Goal: Check status: Check status

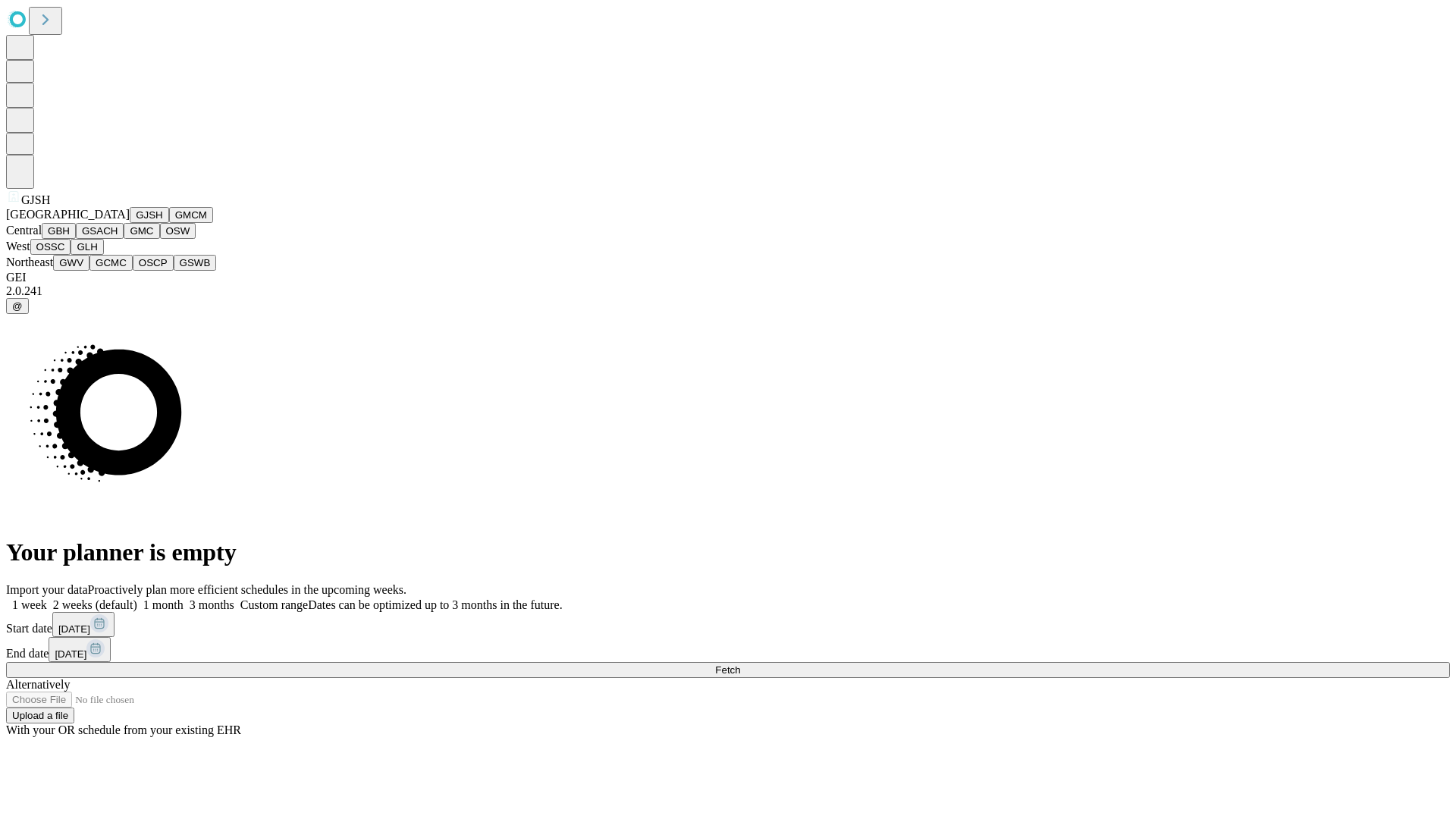
click at [130, 223] on button "GJSH" at bounding box center [150, 215] width 39 height 16
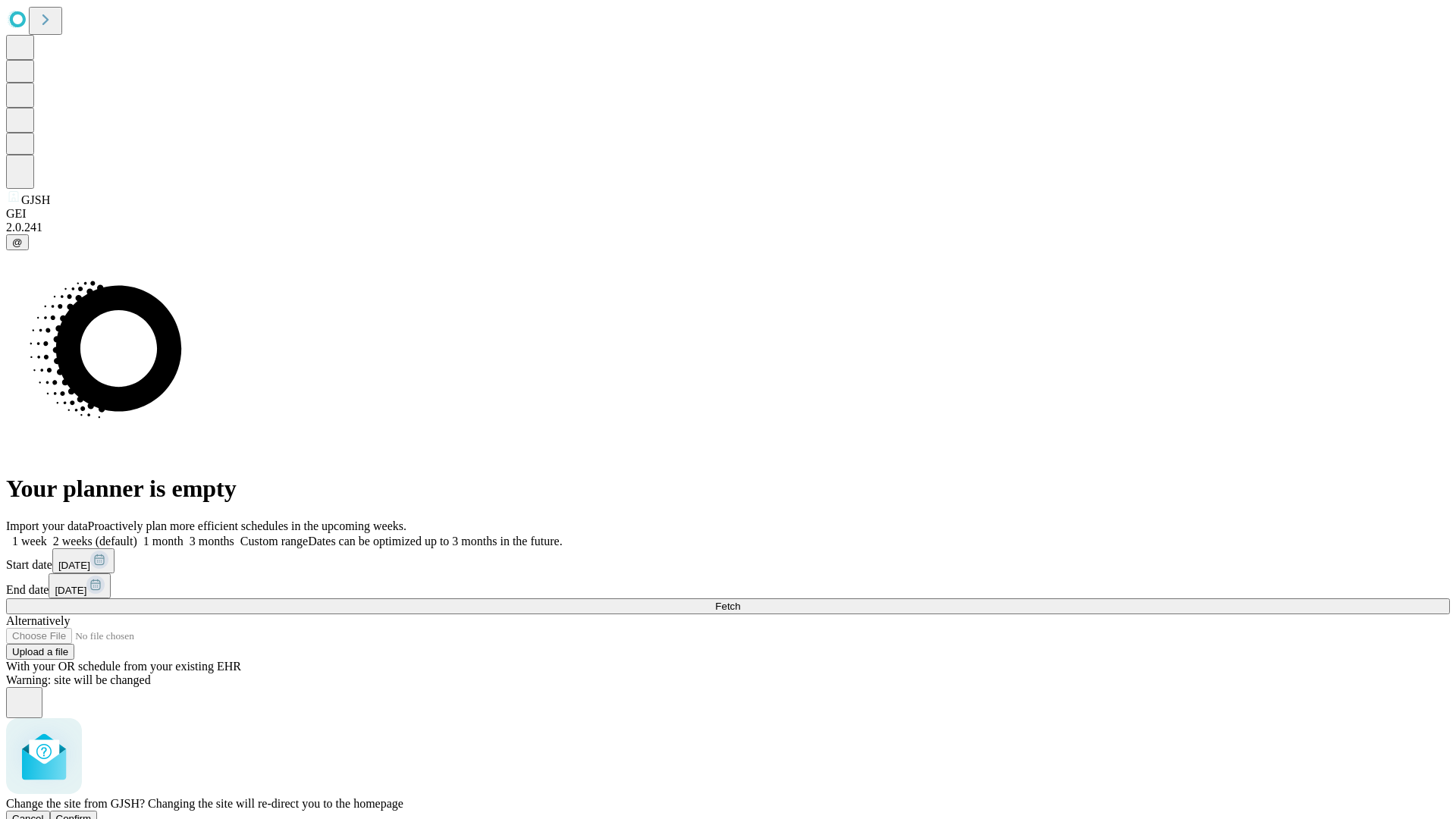
click at [92, 813] on span "Confirm" at bounding box center [74, 818] width 36 height 12
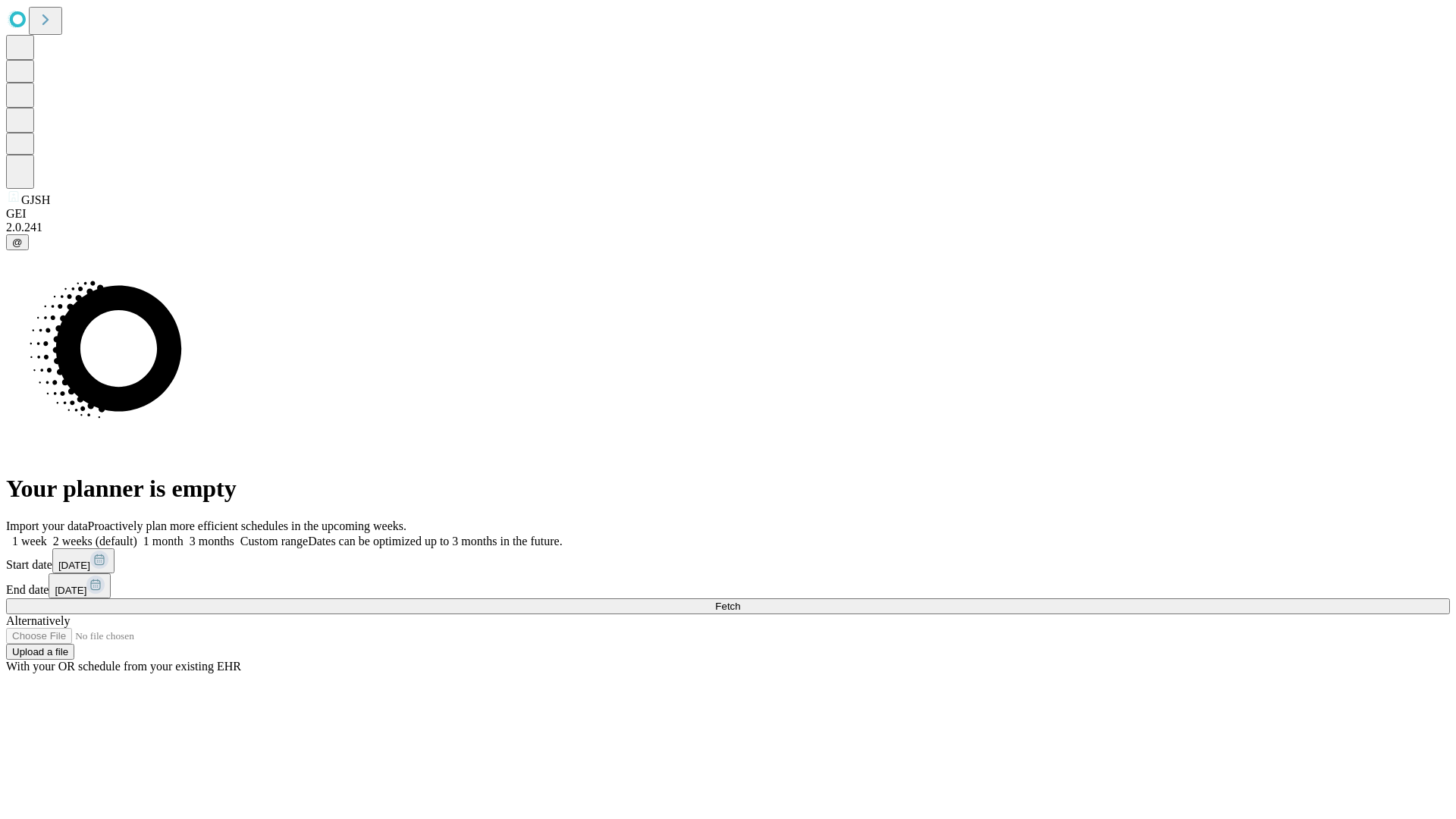
click at [137, 535] on label "2 weeks (default)" at bounding box center [92, 541] width 90 height 12
click at [740, 601] on span "Fetch" at bounding box center [727, 606] width 25 height 12
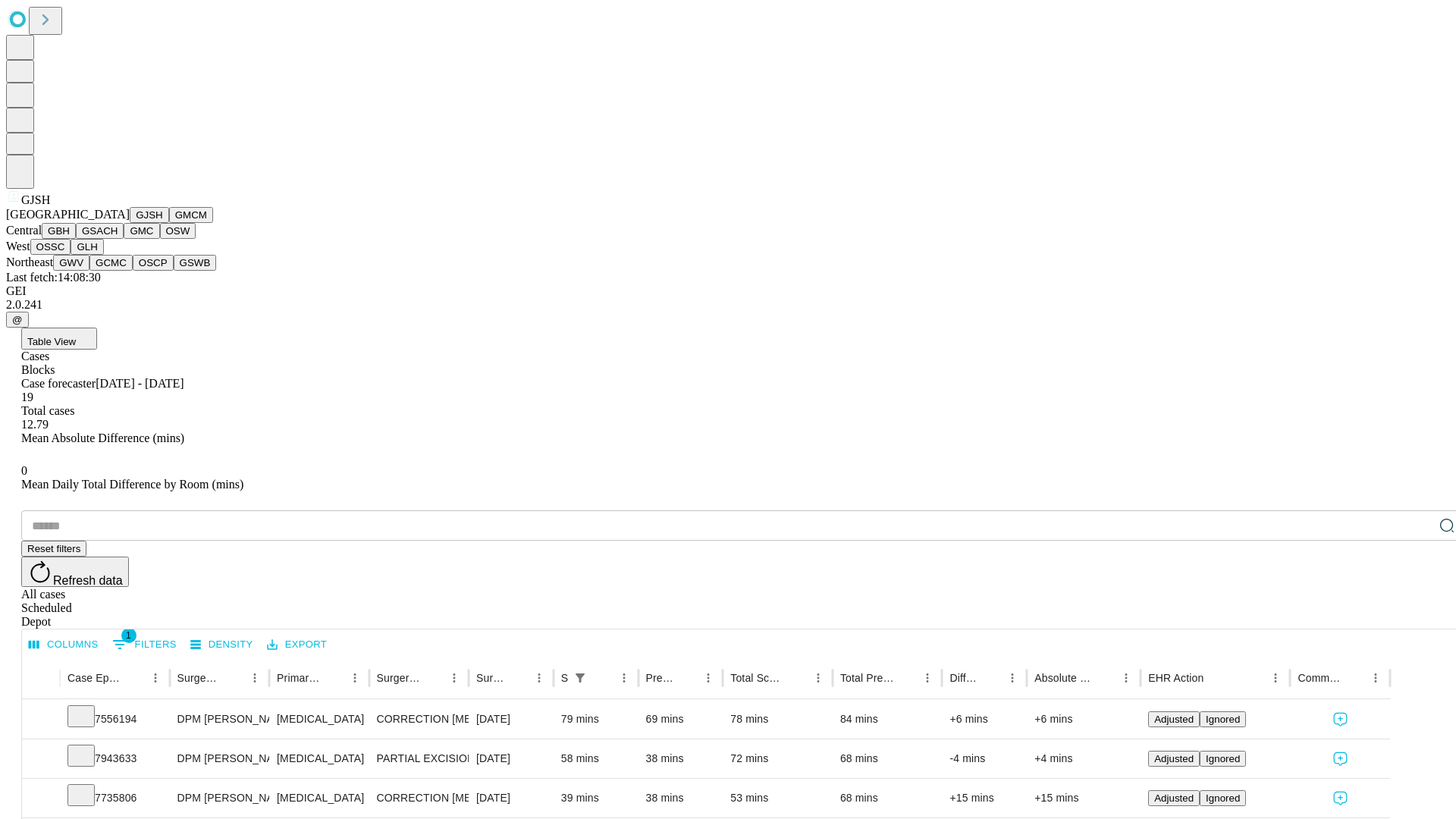
click at [169, 223] on button "GMCM" at bounding box center [191, 215] width 44 height 16
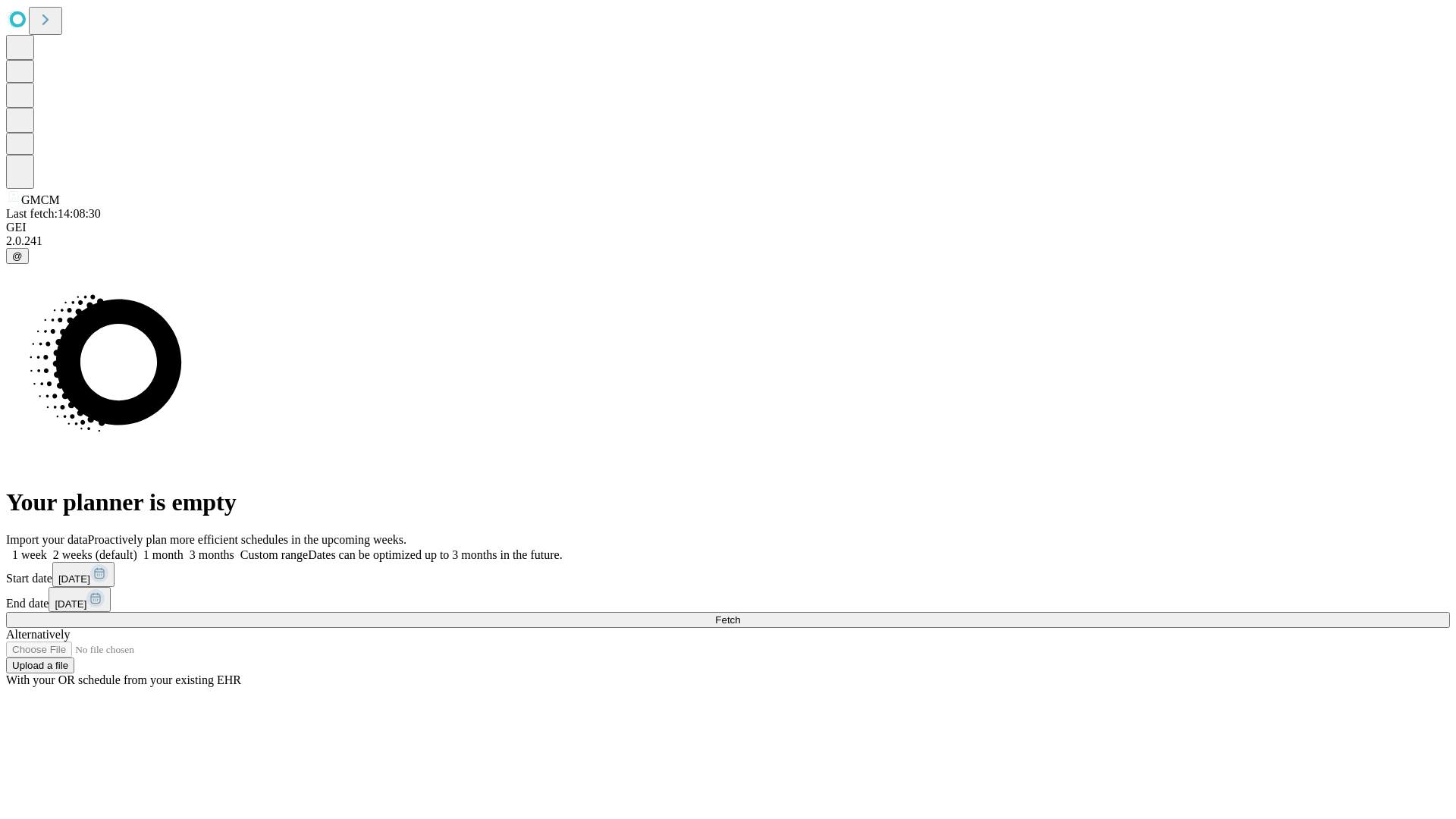
click at [137, 548] on label "2 weeks (default)" at bounding box center [92, 554] width 90 height 12
click at [740, 614] on span "Fetch" at bounding box center [727, 619] width 25 height 12
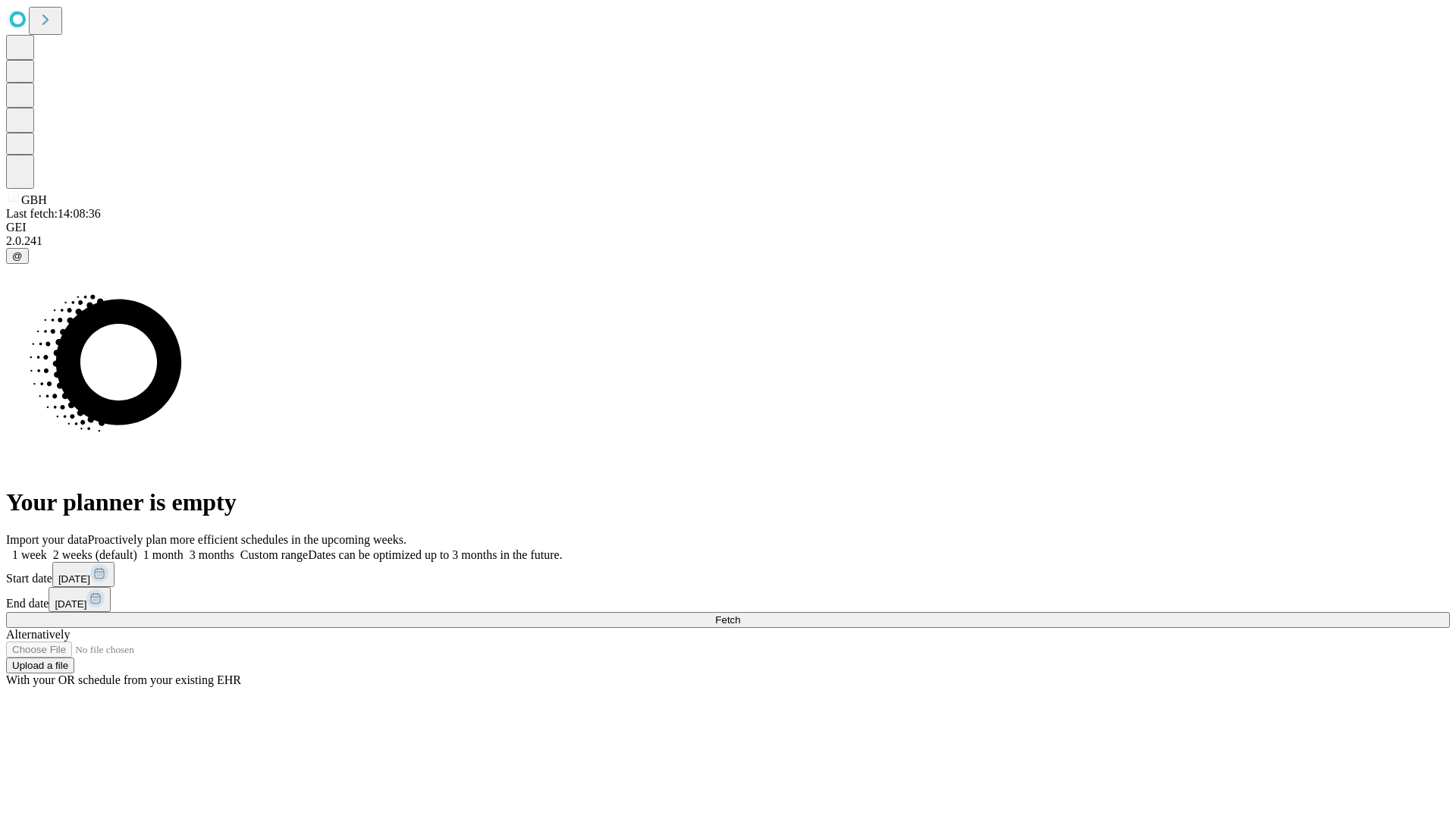
click at [137, 548] on label "2 weeks (default)" at bounding box center [92, 554] width 90 height 12
click at [740, 614] on span "Fetch" at bounding box center [727, 619] width 25 height 12
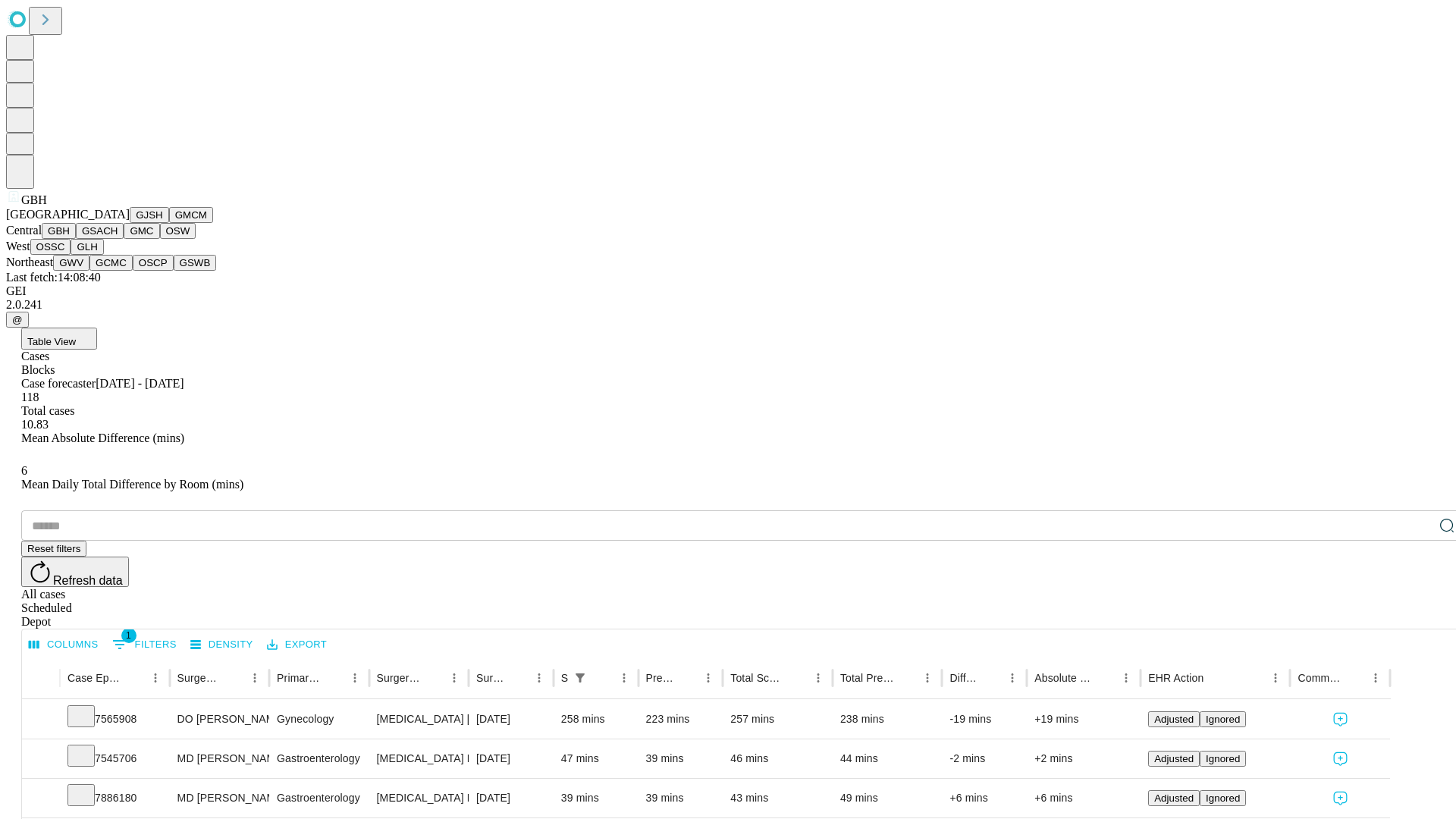
click at [118, 239] on button "GSACH" at bounding box center [100, 231] width 48 height 16
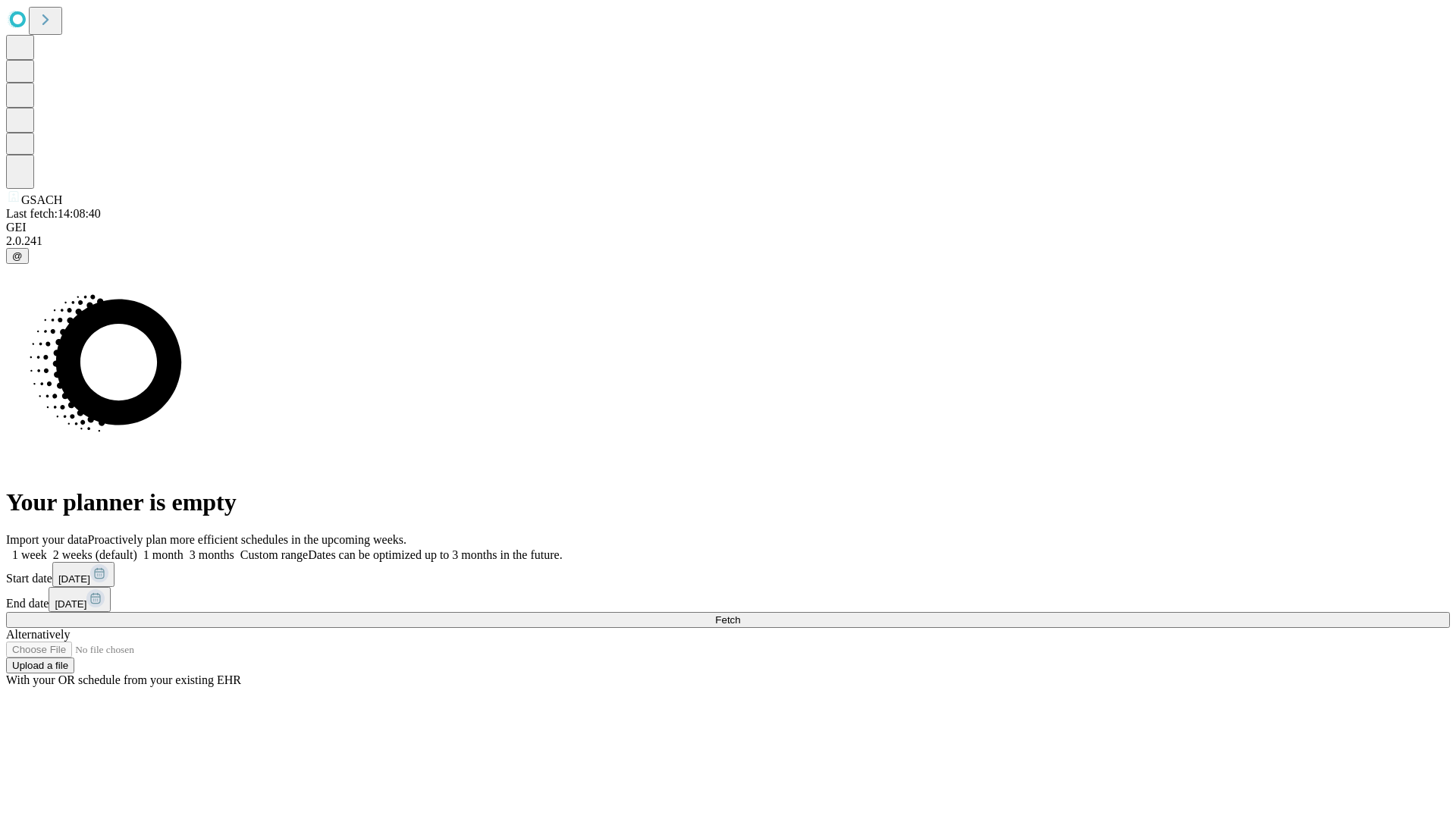
click at [137, 548] on label "2 weeks (default)" at bounding box center [92, 554] width 90 height 12
click at [740, 614] on span "Fetch" at bounding box center [727, 619] width 25 height 12
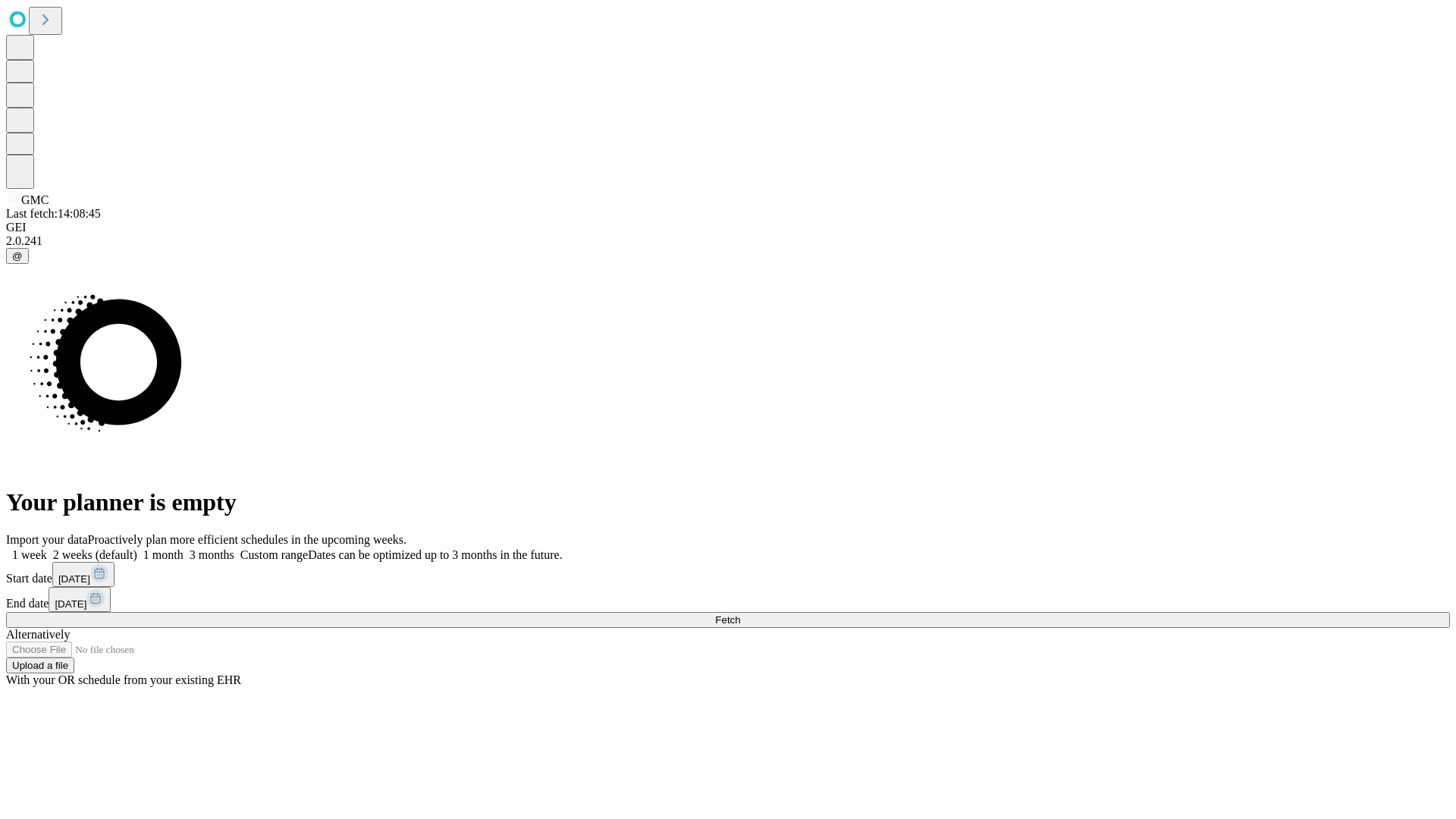
click at [137, 548] on label "2 weeks (default)" at bounding box center [92, 554] width 90 height 12
click at [740, 614] on span "Fetch" at bounding box center [727, 619] width 25 height 12
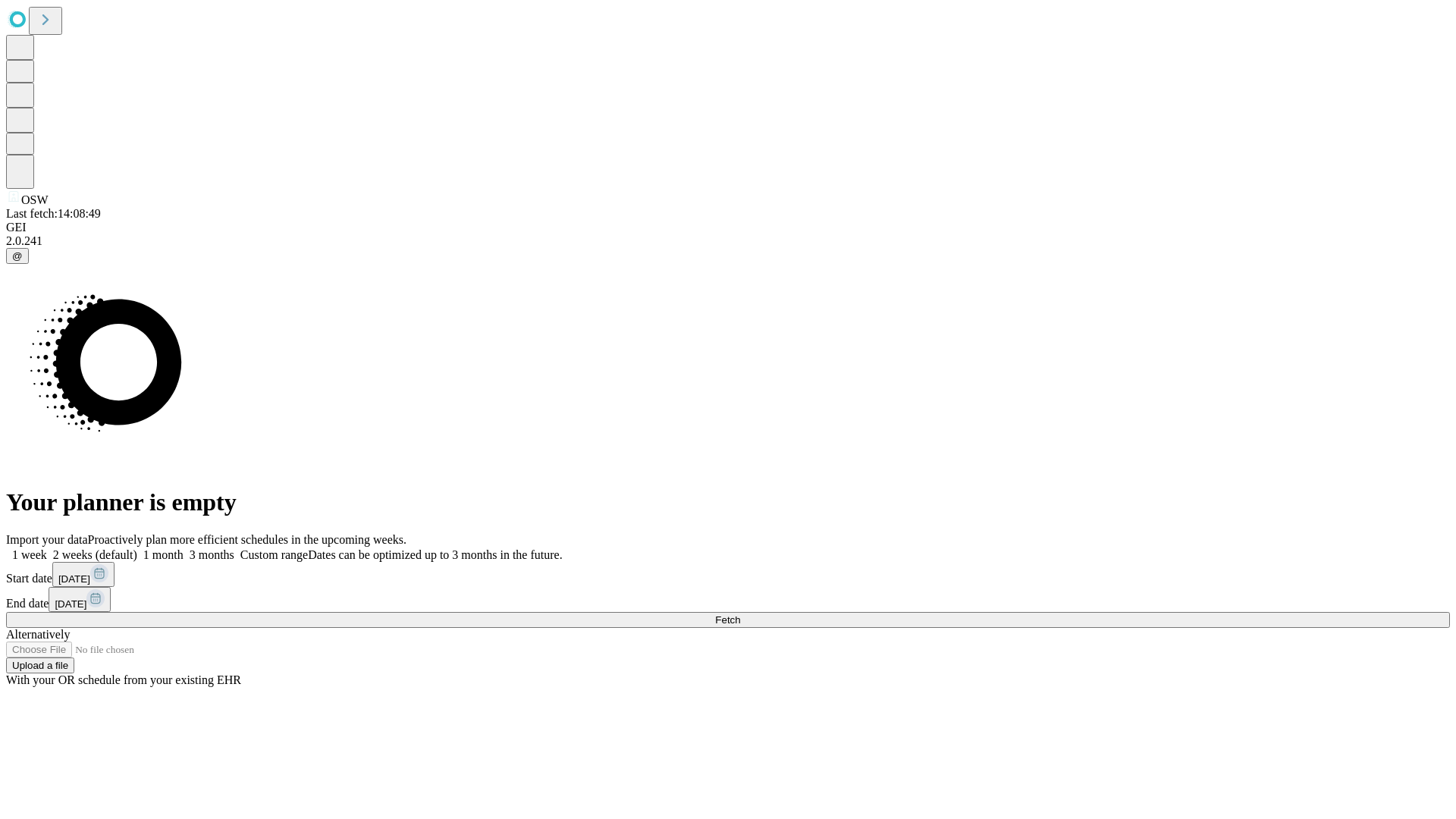
click at [137, 548] on label "2 weeks (default)" at bounding box center [92, 554] width 90 height 12
click at [740, 614] on span "Fetch" at bounding box center [727, 619] width 25 height 12
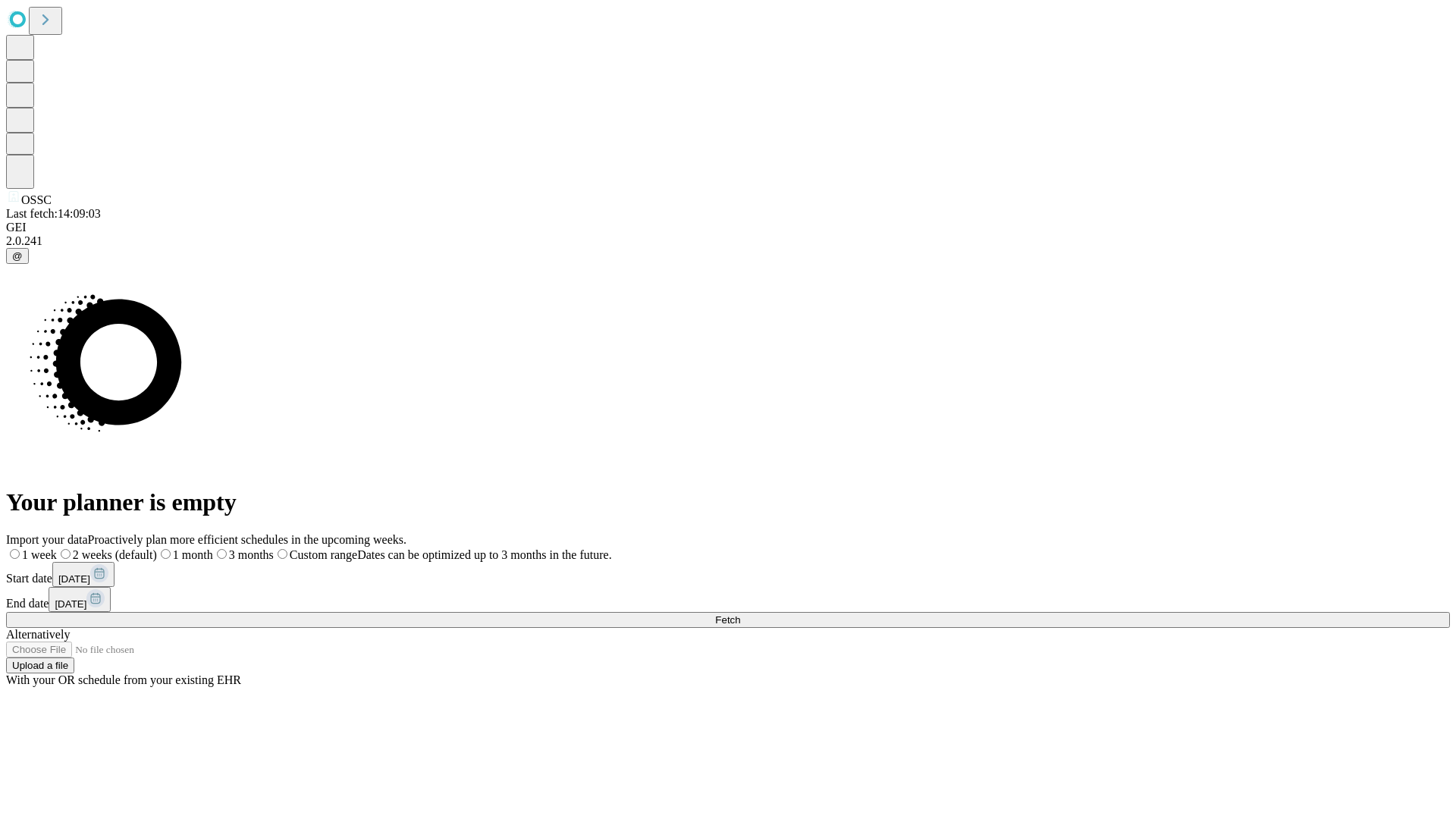
click at [157, 548] on label "2 weeks (default)" at bounding box center [107, 554] width 100 height 12
click at [740, 614] on span "Fetch" at bounding box center [727, 619] width 25 height 12
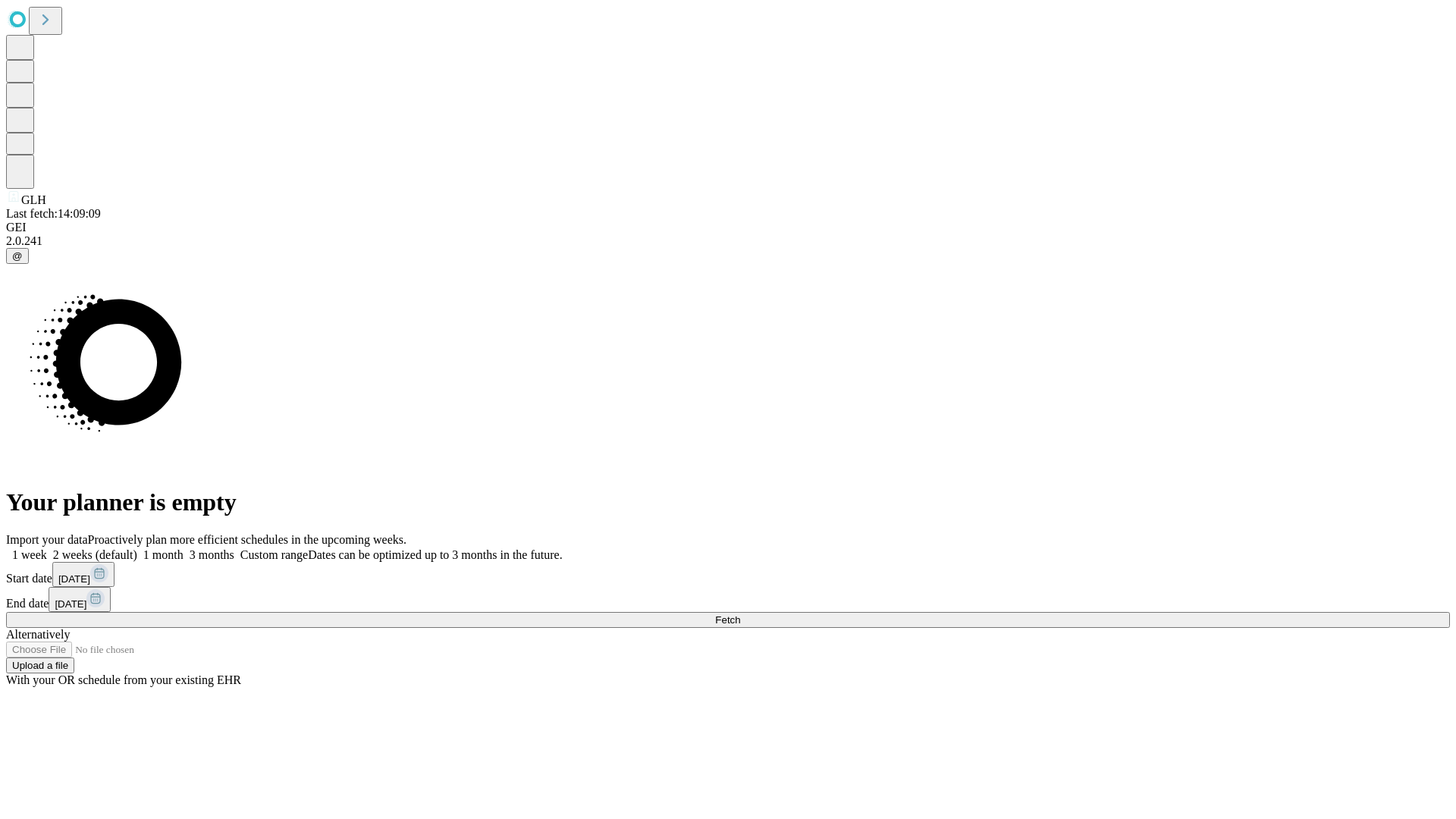
click at [137, 548] on label "2 weeks (default)" at bounding box center [92, 554] width 90 height 12
click at [740, 614] on span "Fetch" at bounding box center [727, 619] width 25 height 12
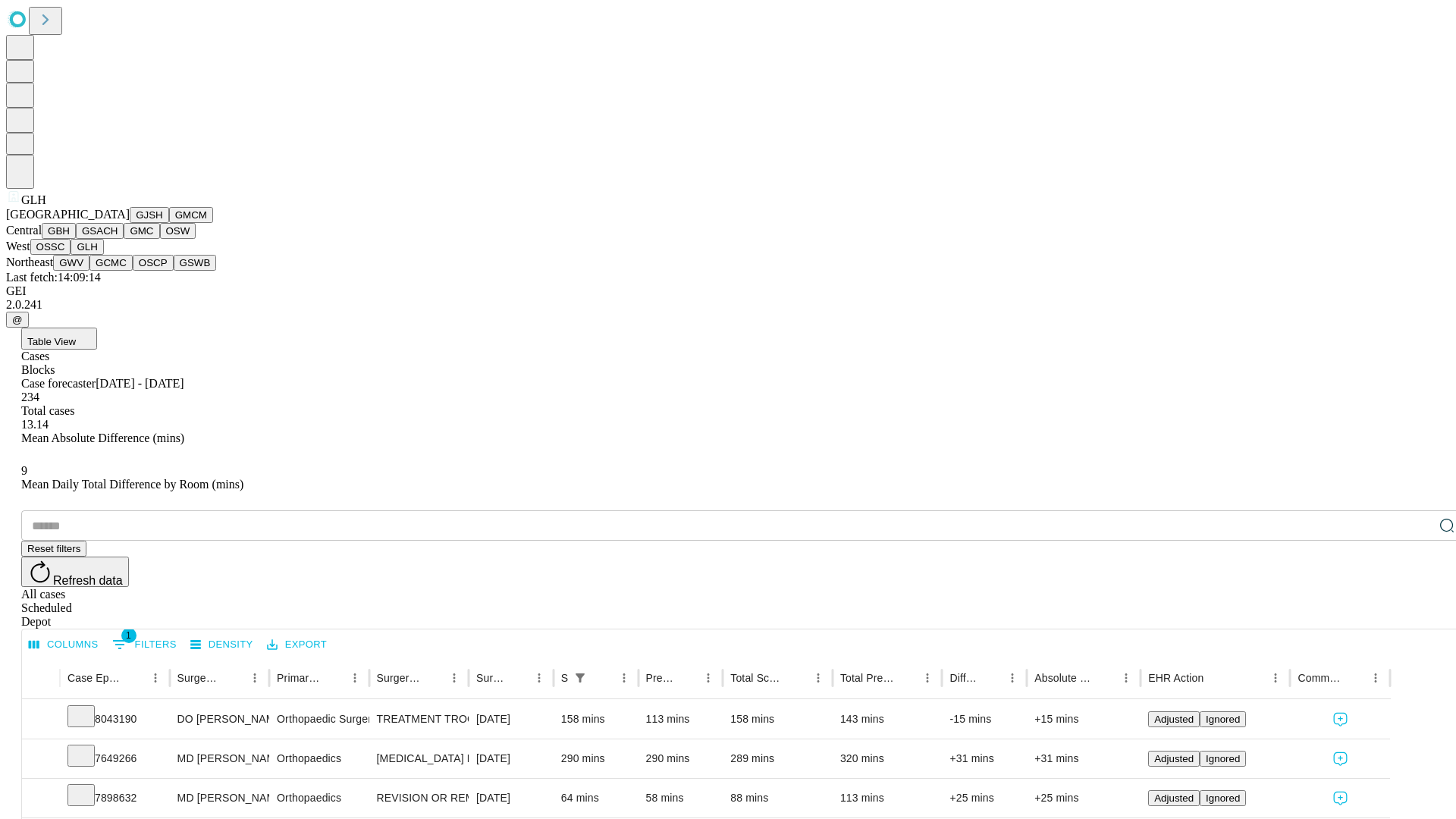
click at [89, 271] on button "GWV" at bounding box center [71, 263] width 37 height 16
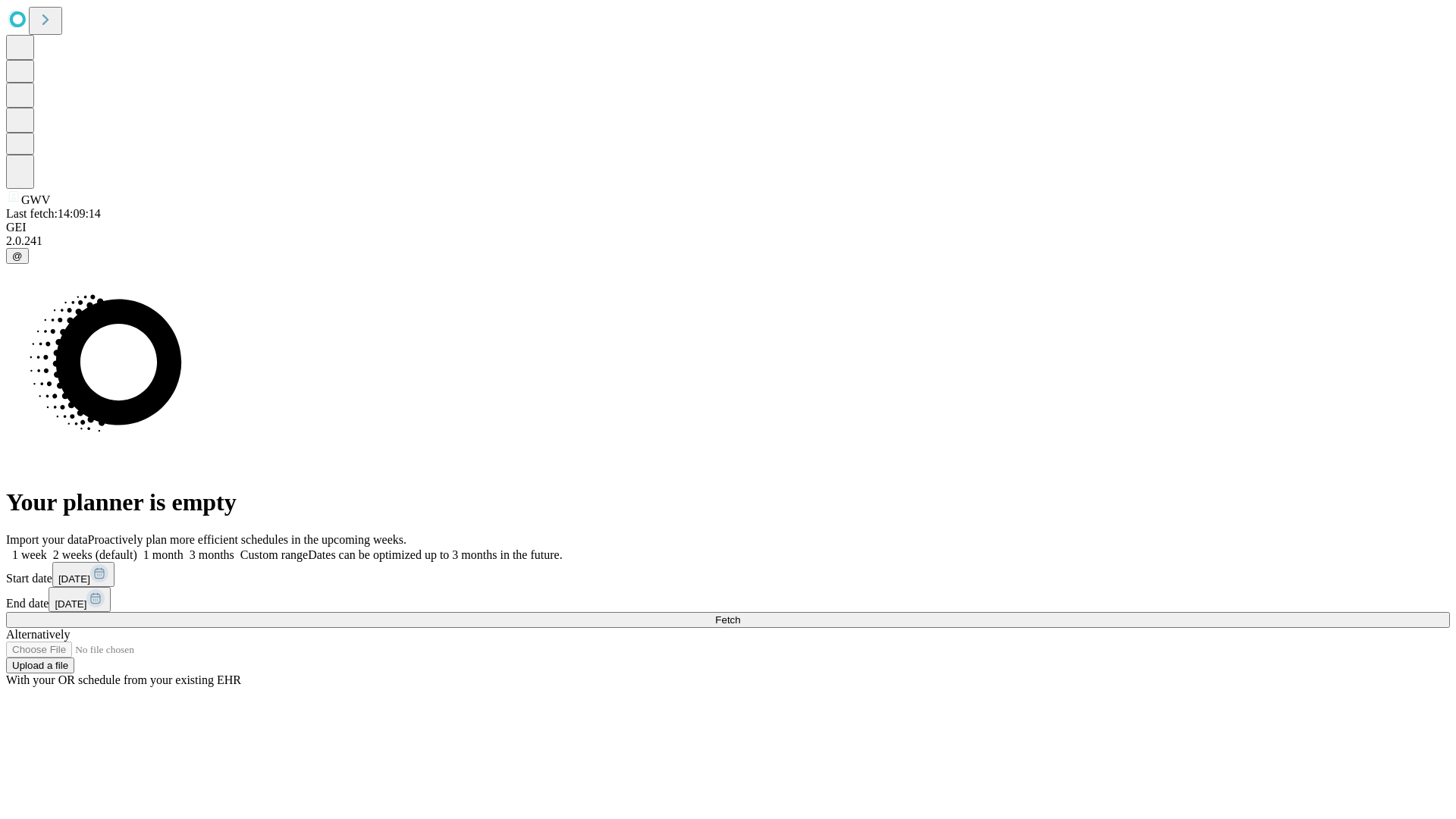
click at [740, 614] on span "Fetch" at bounding box center [727, 619] width 25 height 12
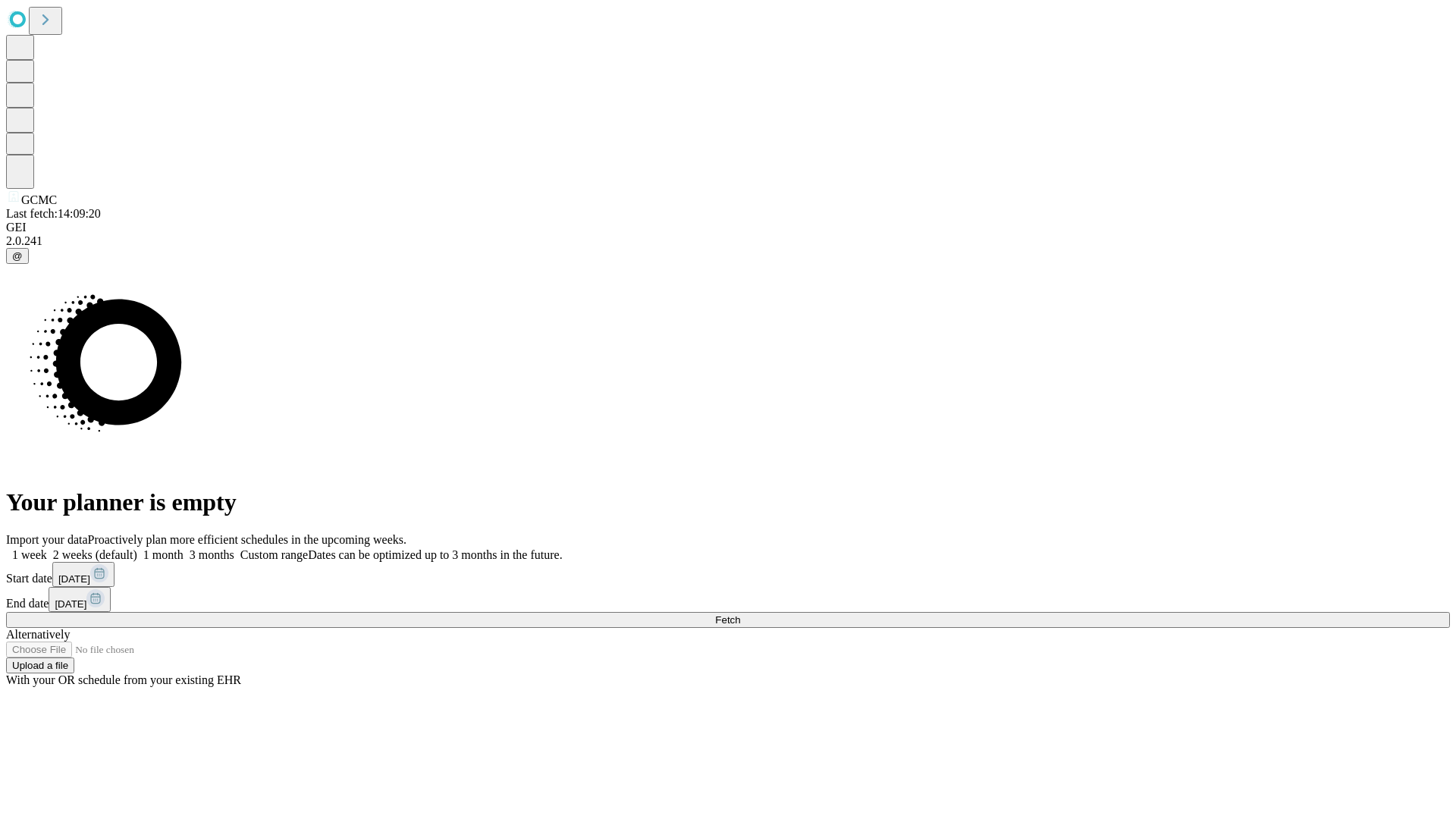
click at [137, 548] on label "2 weeks (default)" at bounding box center [92, 554] width 90 height 12
click at [740, 614] on span "Fetch" at bounding box center [727, 619] width 25 height 12
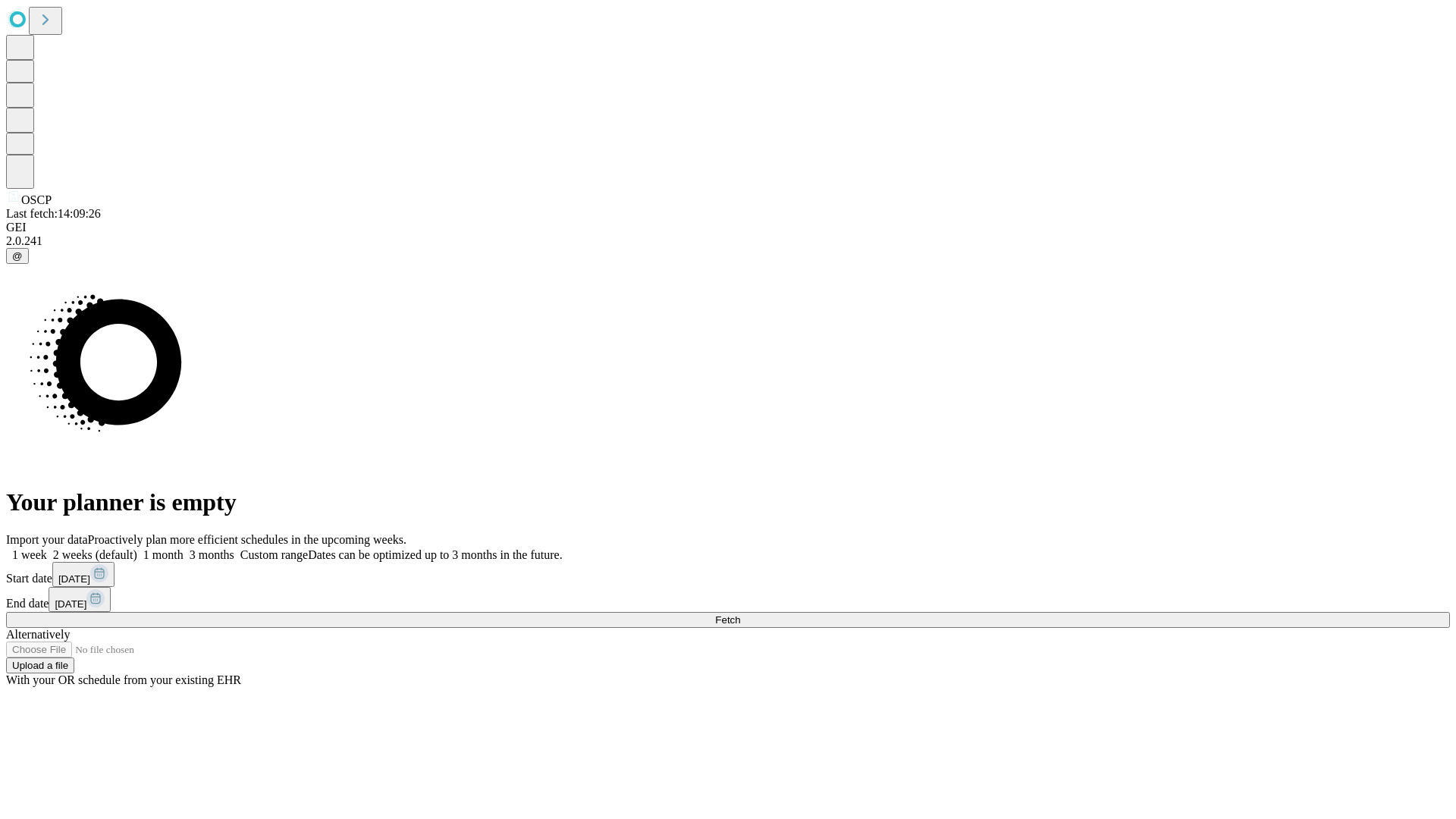
click at [137, 548] on label "2 weeks (default)" at bounding box center [92, 554] width 90 height 12
click at [740, 614] on span "Fetch" at bounding box center [727, 619] width 25 height 12
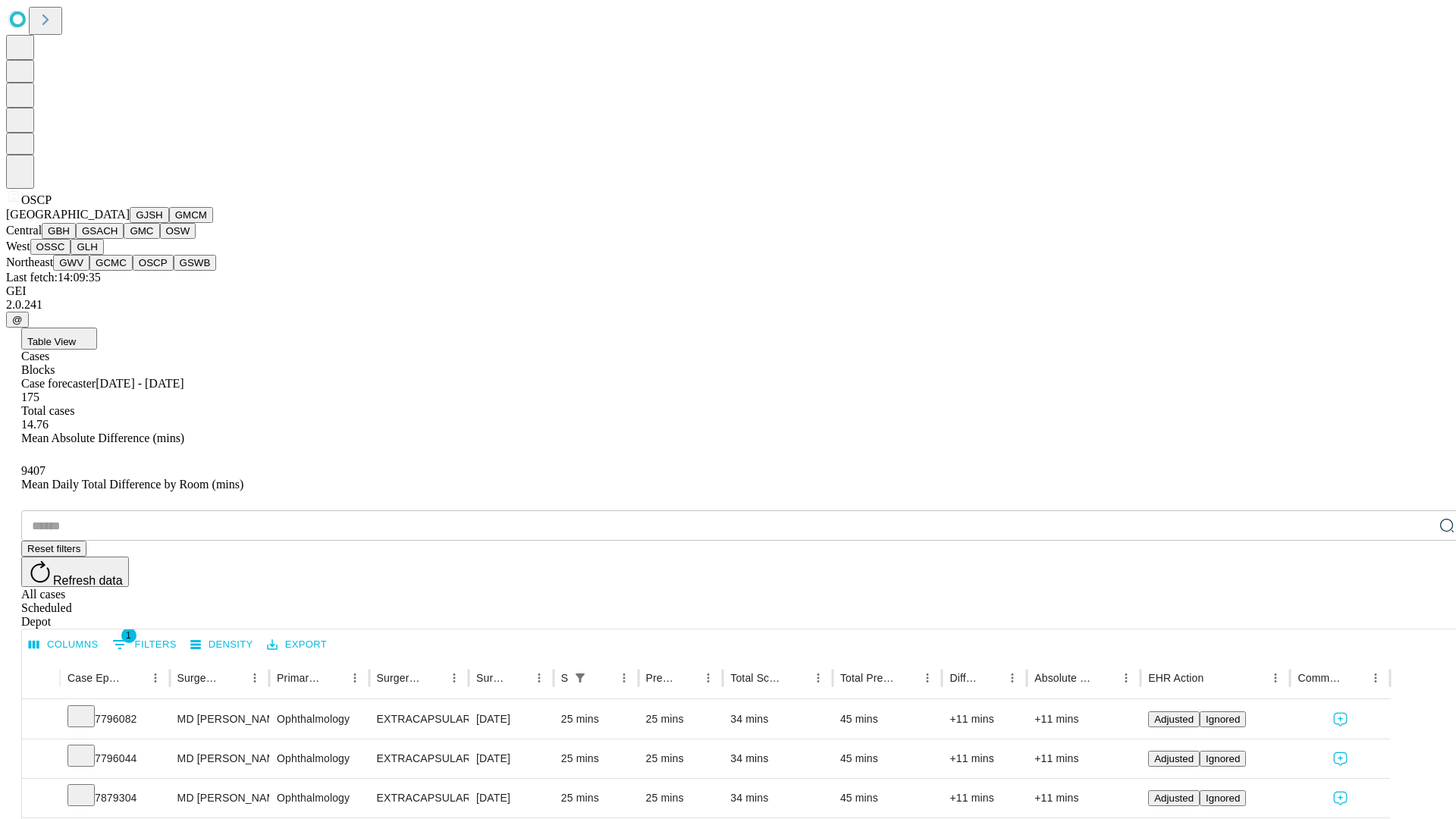
click at [174, 271] on button "GSWB" at bounding box center [195, 263] width 44 height 16
